Goal: Entertainment & Leisure: Consume media (video, audio)

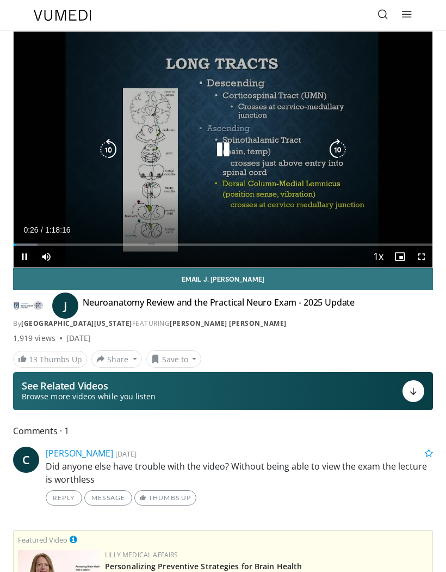
click at [224, 150] on icon "Video Player" at bounding box center [223, 150] width 22 height 22
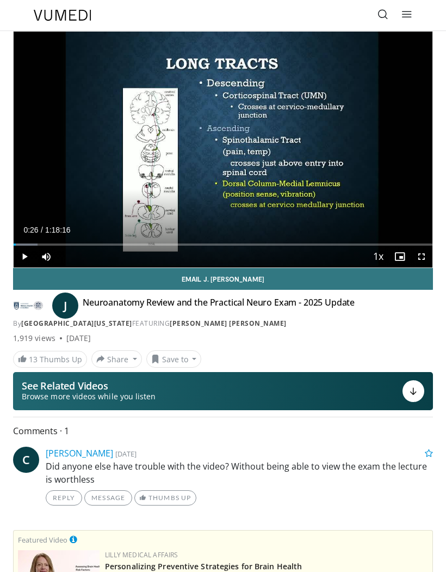
click at [392, 260] on span "Video Player" at bounding box center [400, 257] width 22 height 22
click at [400, 259] on span "Video Player" at bounding box center [400, 257] width 22 height 22
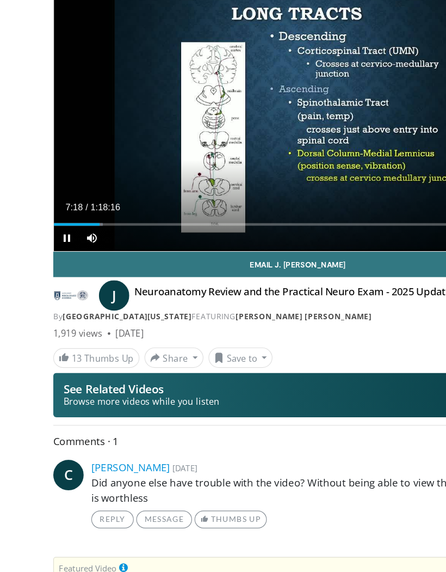
scroll to position [51, 0]
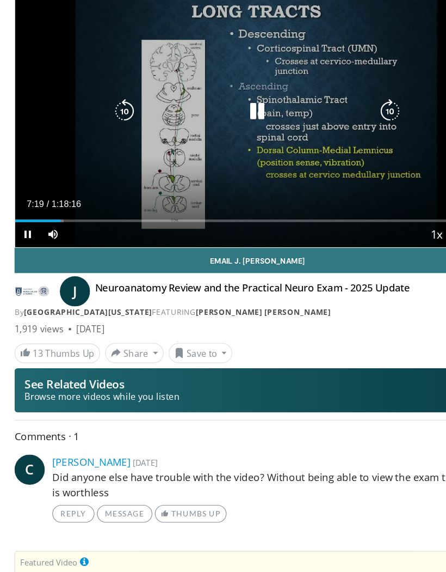
click at [358, 89] on div "10 seconds Tap to unmute" at bounding box center [223, 98] width 419 height 236
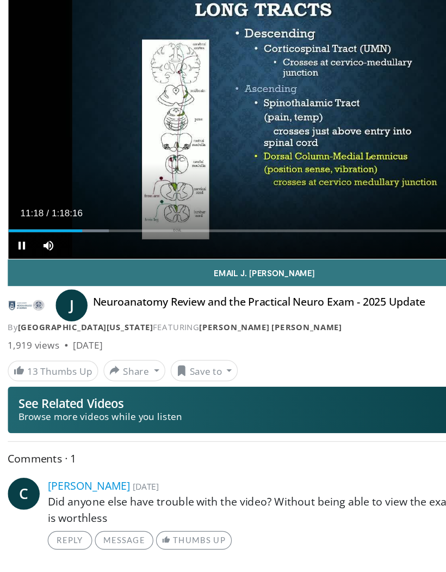
scroll to position [51, 0]
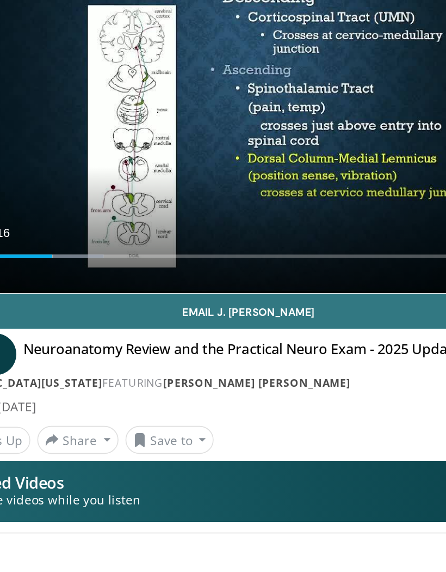
click at [33, 193] on div "Progress Bar" at bounding box center [57, 194] width 87 height 2
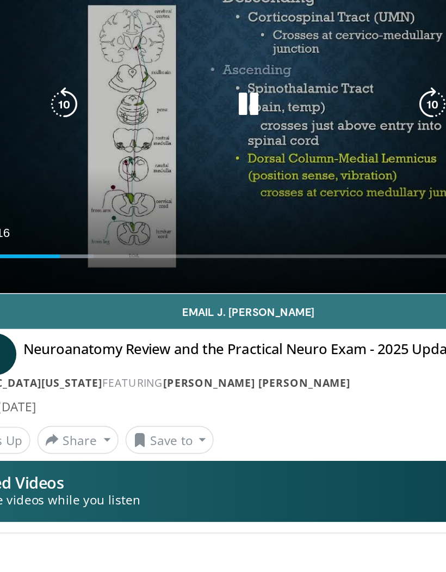
click at [212, 88] on icon "Video Player" at bounding box center [223, 99] width 22 height 22
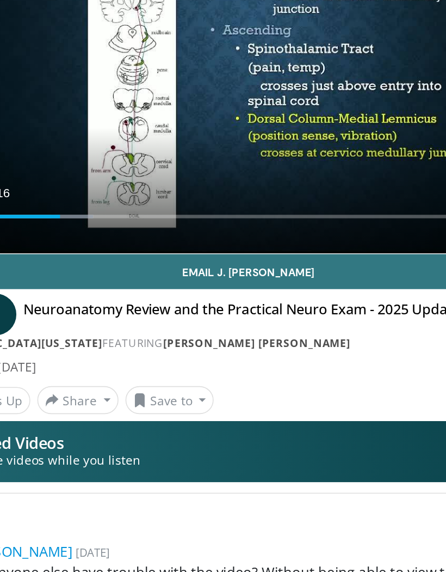
scroll to position [0, 0]
